Goal: Task Accomplishment & Management: Manage account settings

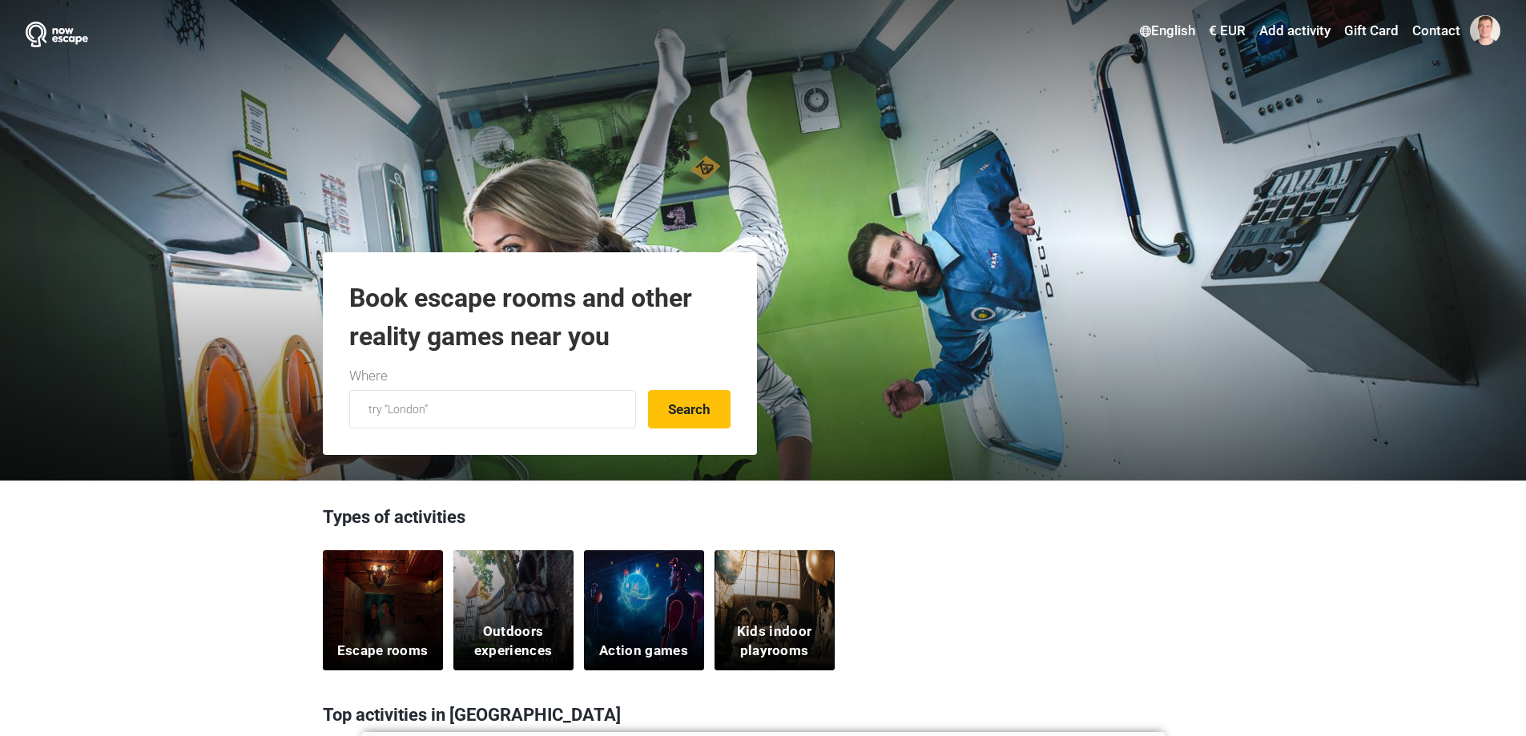
scroll to position [2881, 0]
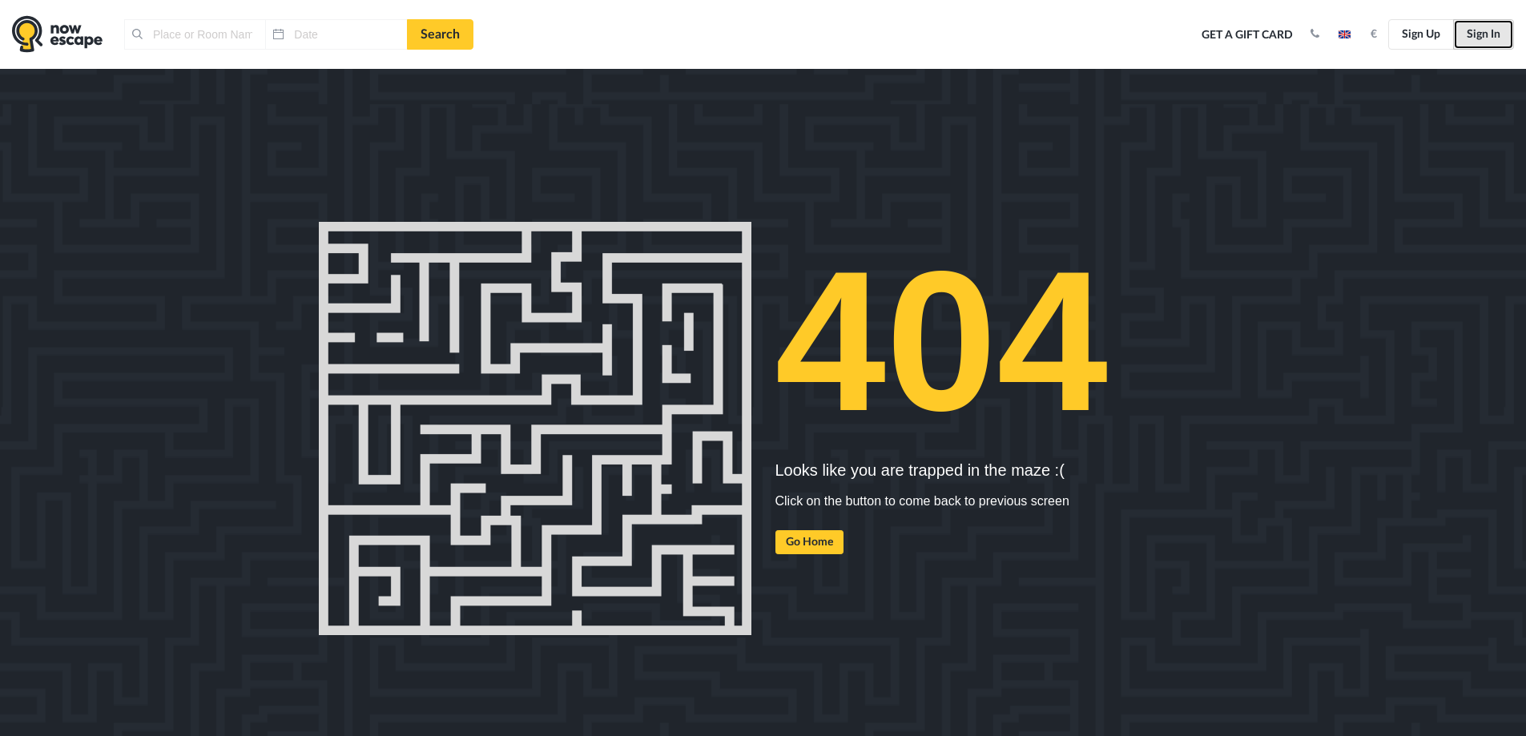
click at [1488, 42] on link "Sign In" at bounding box center [1483, 34] width 61 height 30
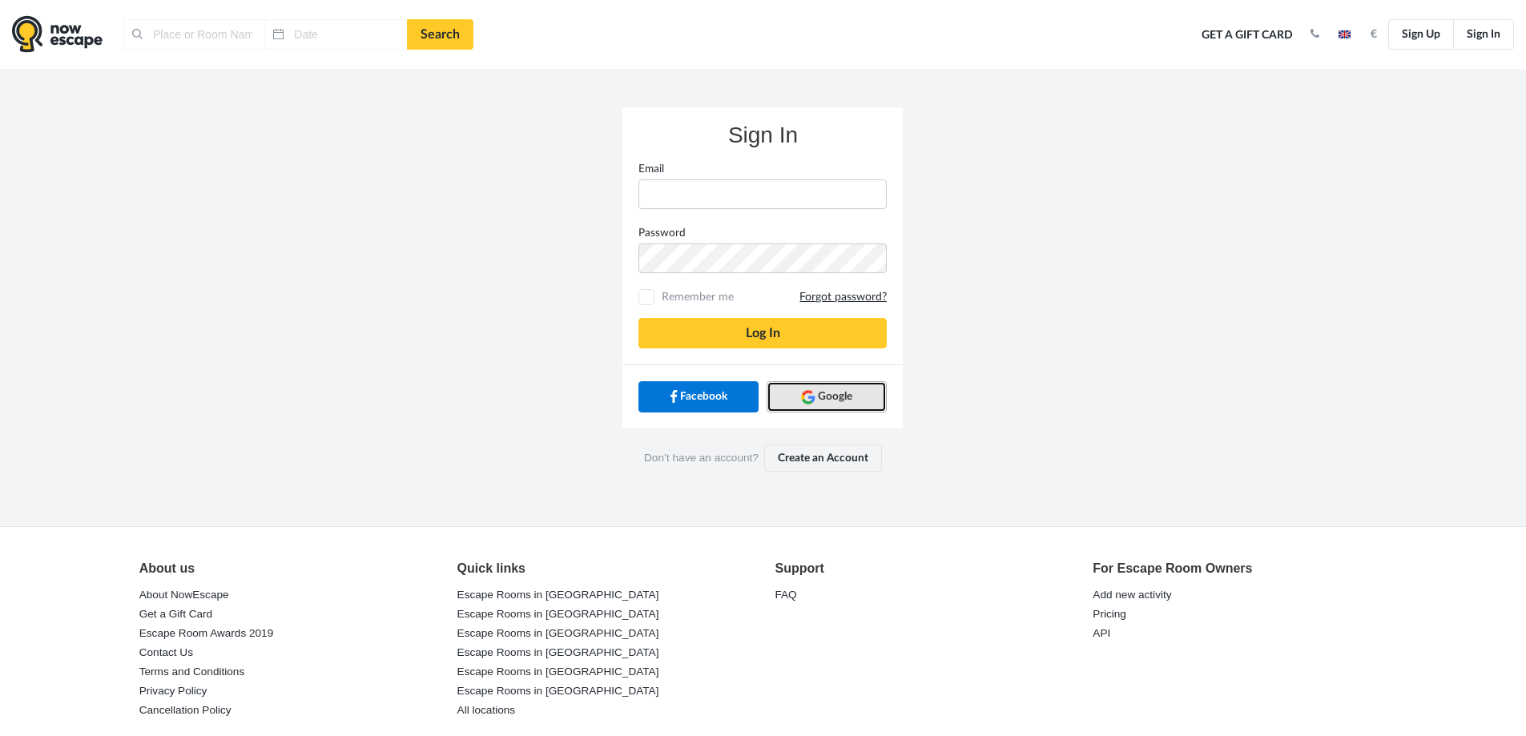
click at [849, 391] on span "Google" at bounding box center [835, 397] width 34 height 16
